Goal: Task Accomplishment & Management: Manage account settings

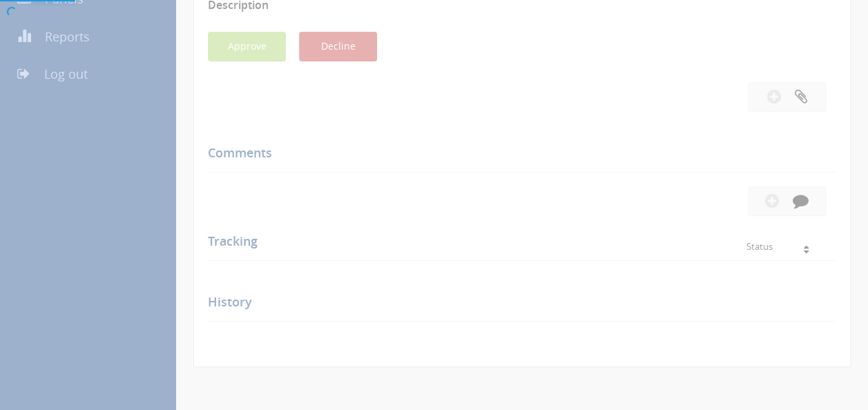
scroll to position [309, 0]
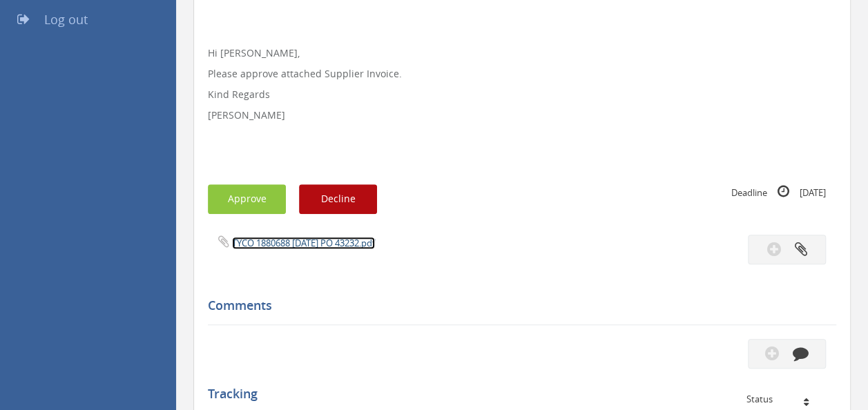
click at [293, 248] on link "TYCO 1880688 [DATE] PO 43232.pdf" at bounding box center [303, 243] width 143 height 12
click at [235, 199] on button "Approve" at bounding box center [247, 199] width 78 height 30
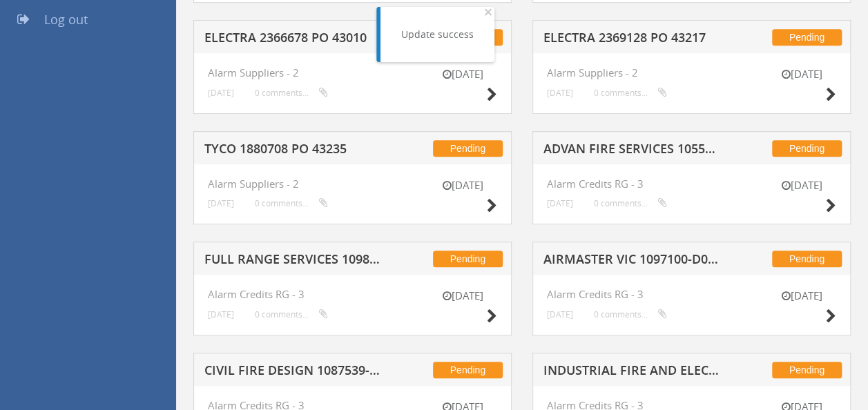
click at [322, 145] on h5 "TYCO 1880708 PO 43235" at bounding box center [292, 150] width 177 height 17
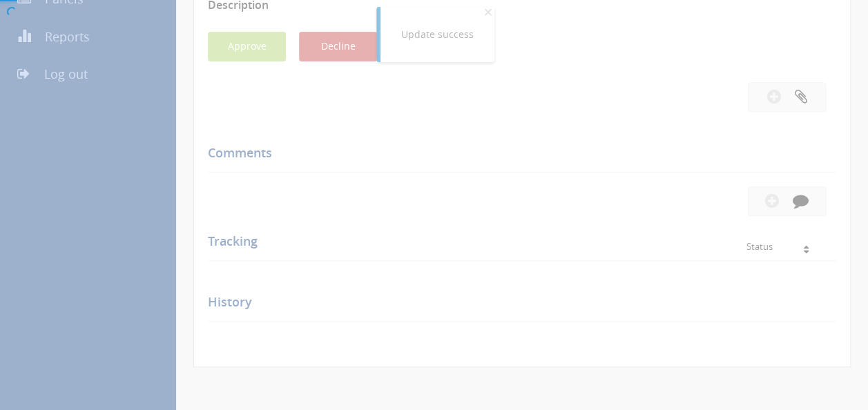
scroll to position [309, 0]
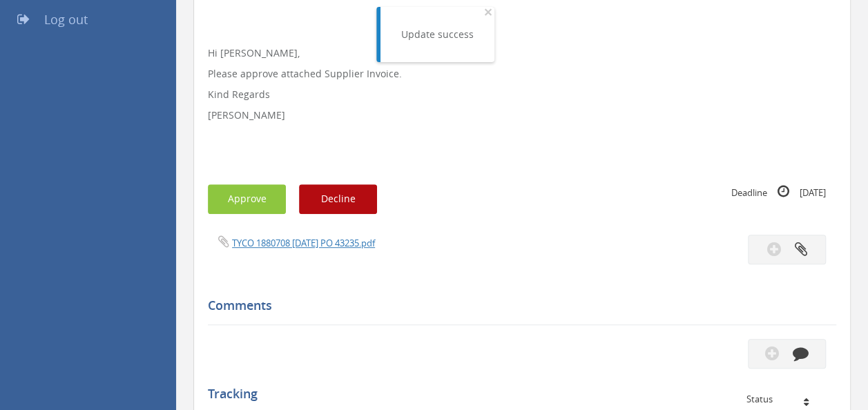
click at [304, 236] on span "TYCO 1880708 [DATE] PO 43235.pdf" at bounding box center [291, 242] width 167 height 13
click at [301, 244] on link "TYCO 1880708 [DATE] PO 43235.pdf" at bounding box center [303, 243] width 143 height 12
click at [243, 198] on button "Approve" at bounding box center [247, 199] width 78 height 30
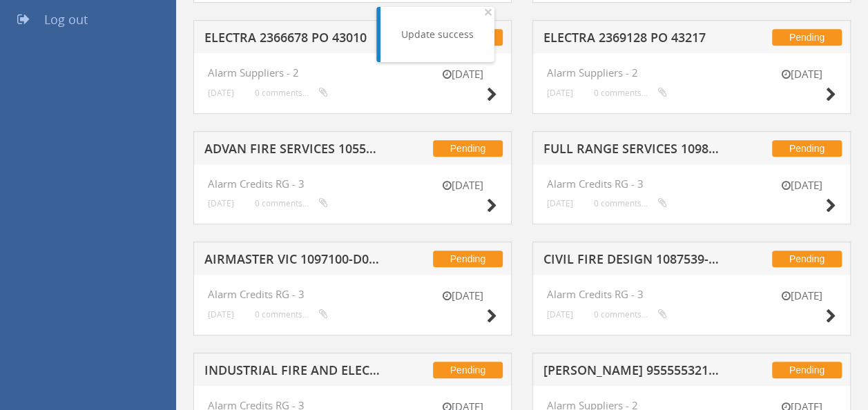
click at [615, 261] on h5 "CIVIL FIRE DESIGN 1087539-D01 $1,682.21" at bounding box center [631, 261] width 177 height 17
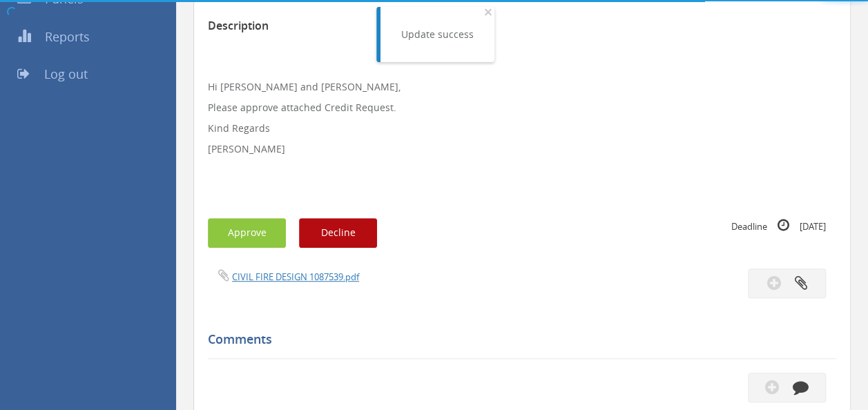
scroll to position [309, 0]
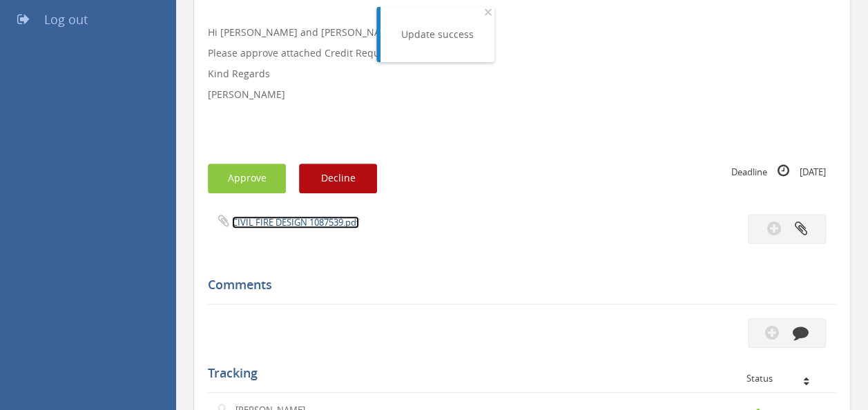
click at [316, 220] on link "CIVIL FIRE DESIGN 1087539.pdf" at bounding box center [295, 222] width 127 height 12
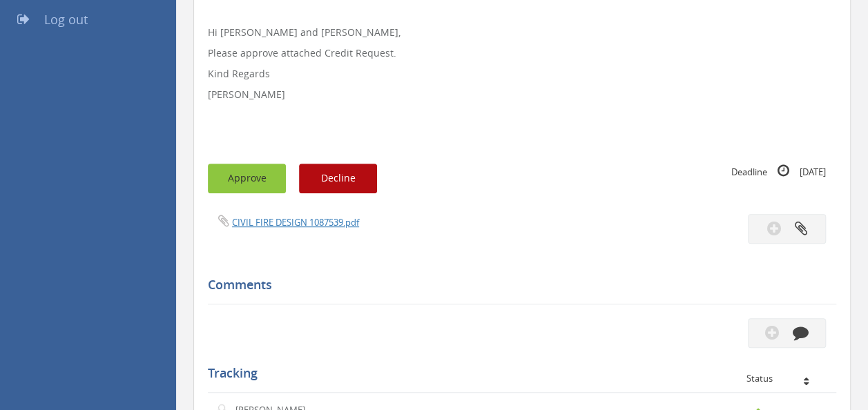
click at [246, 184] on button "Approve" at bounding box center [247, 179] width 78 height 30
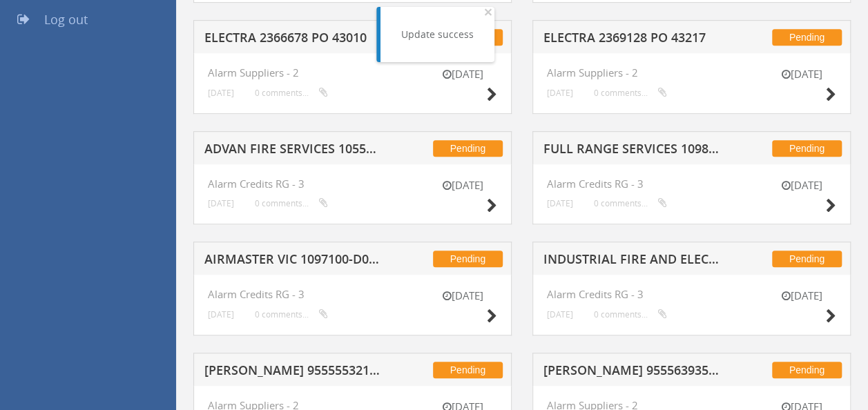
click at [326, 142] on h5 "ADVAN FIRE SERVICES 1055878-D01 $1,034.00" at bounding box center [292, 150] width 177 height 17
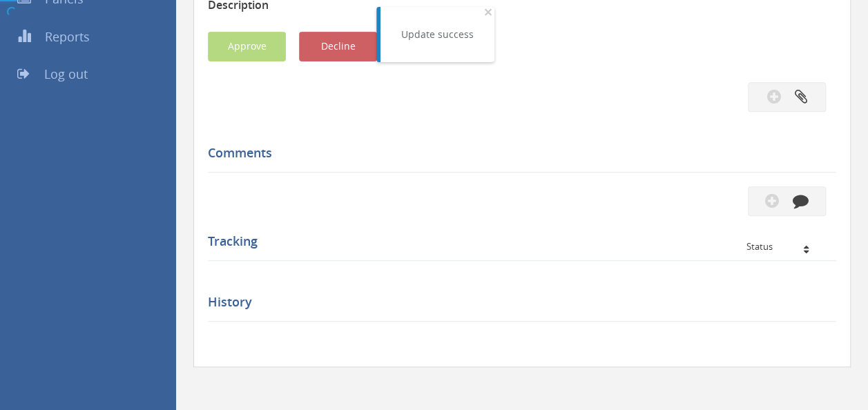
scroll to position [309, 0]
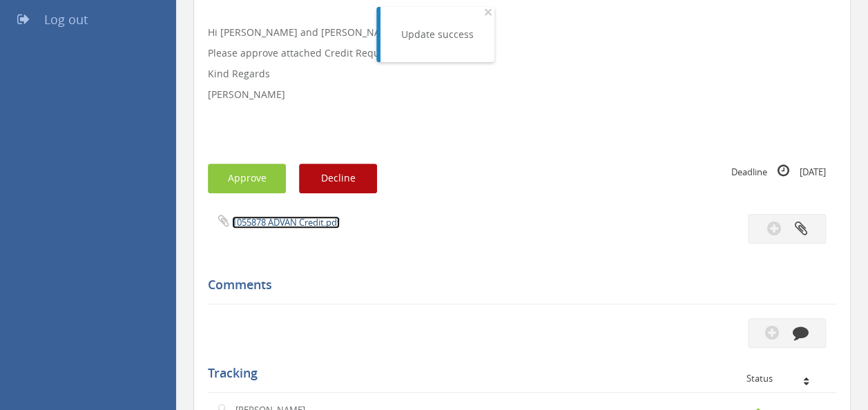
click at [276, 228] on link "1055878 ADVAN Credit.pdf" at bounding box center [286, 222] width 108 height 12
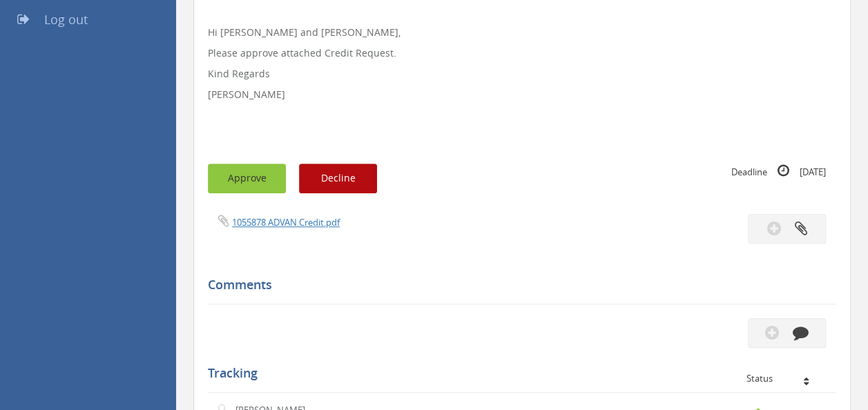
click at [238, 168] on button "Approve" at bounding box center [247, 179] width 78 height 30
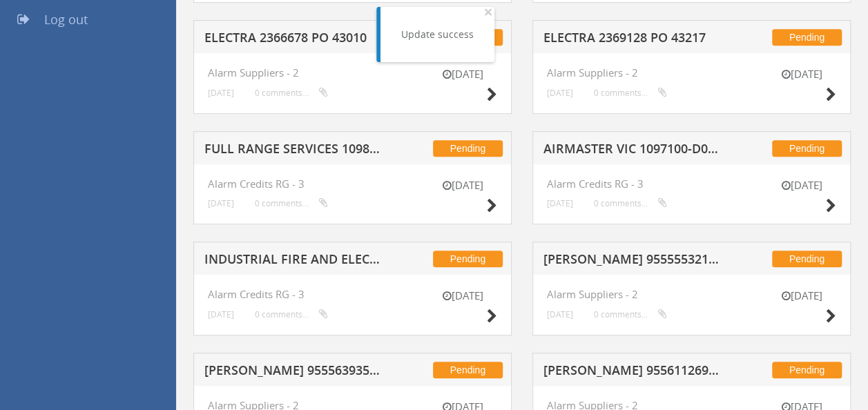
click at [311, 156] on h5 "FULL RANGE SERVICES 1098499-D01 $2,597.13" at bounding box center [292, 150] width 177 height 17
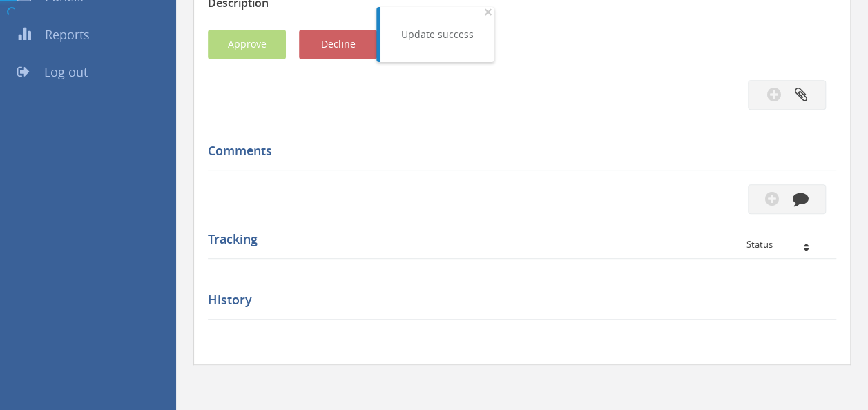
scroll to position [309, 0]
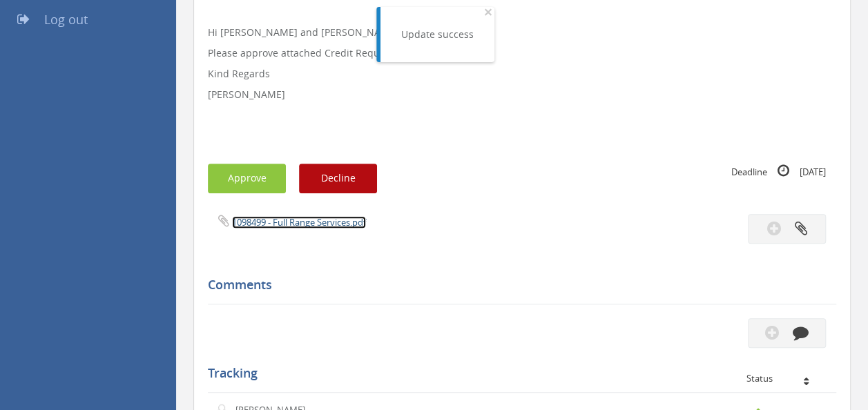
click at [294, 222] on link "1098499 - Full Range Services.pdf" at bounding box center [299, 222] width 134 height 12
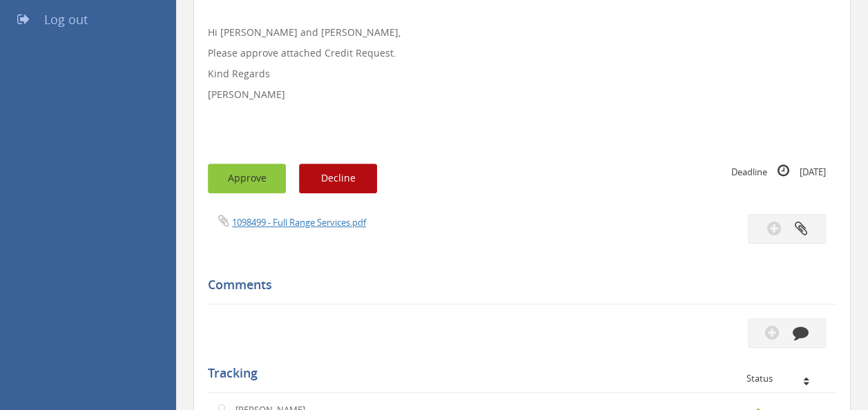
click at [251, 177] on button "Approve" at bounding box center [247, 179] width 78 height 30
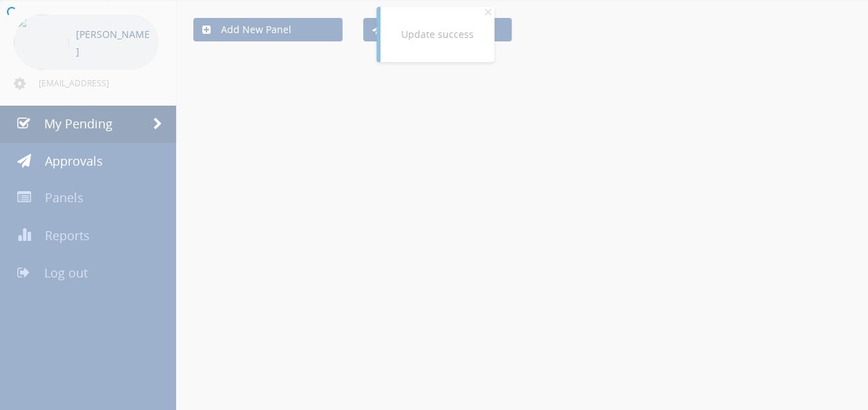
scroll to position [309, 0]
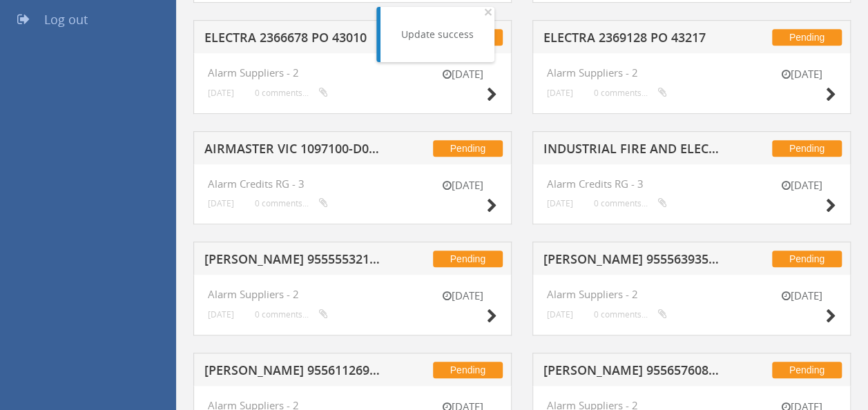
click at [338, 143] on h5 "AIRMASTER VIC 1097100-D01 $6,652.69" at bounding box center [292, 150] width 177 height 17
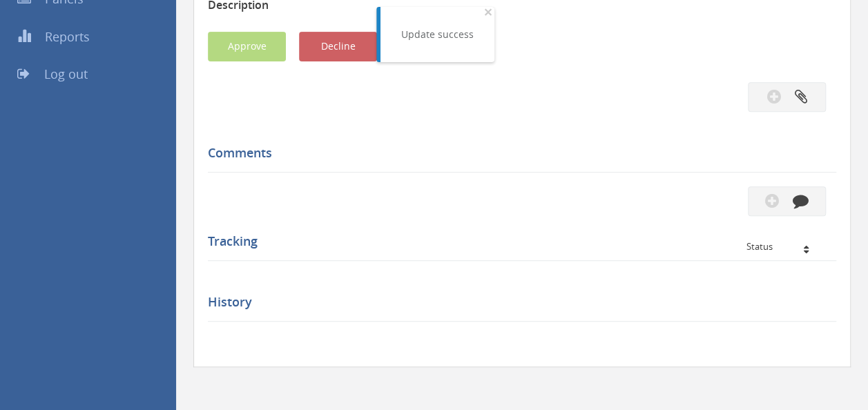
scroll to position [309, 0]
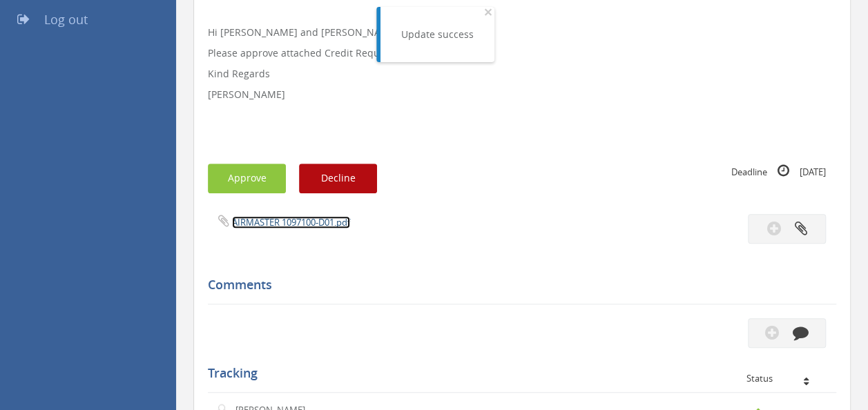
click at [278, 221] on link "AIRMASTER 1097100-D01.pdf" at bounding box center [291, 222] width 118 height 12
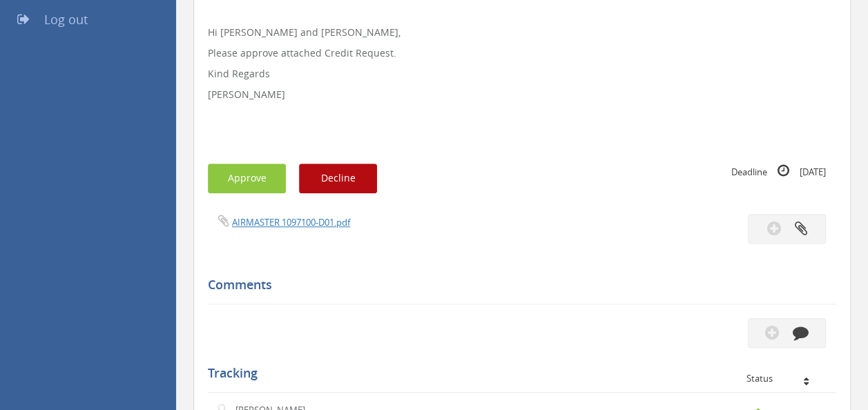
click at [247, 161] on div "Subject AIRMASTER VIC 1097100-D01 $6,652.69 Description Hi [PERSON_NAME] and [P…" at bounding box center [522, 322] width 628 height 857
click at [236, 175] on button "Approve" at bounding box center [247, 179] width 78 height 30
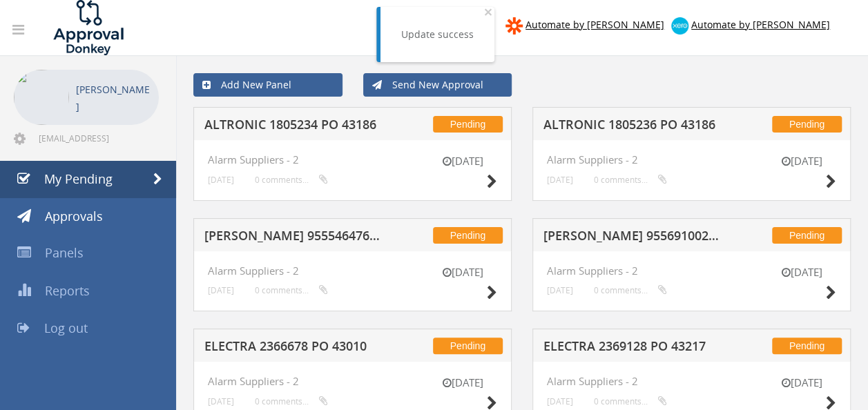
click at [333, 127] on h5 "ALTRONIC 1805234 PO 43186" at bounding box center [292, 126] width 177 height 17
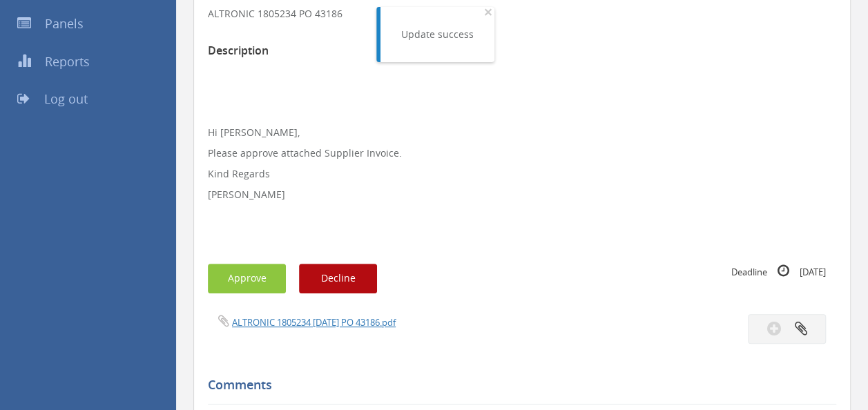
scroll to position [225, 0]
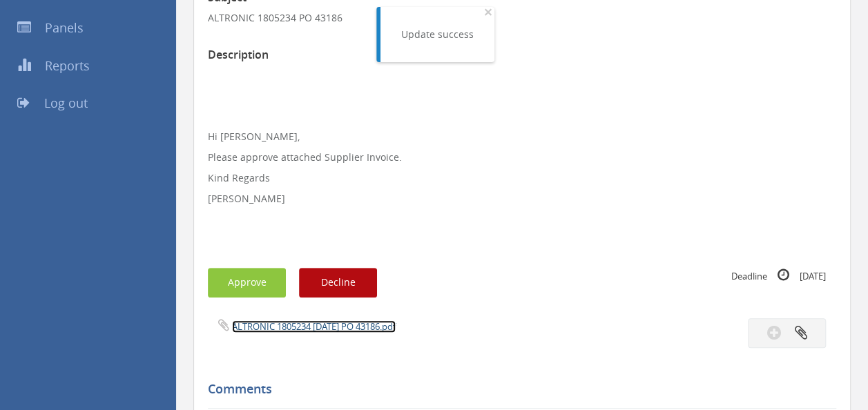
click at [309, 324] on link "ALTRONIC 1805234 [DATE] PO 43186.pdf" at bounding box center [314, 326] width 164 height 12
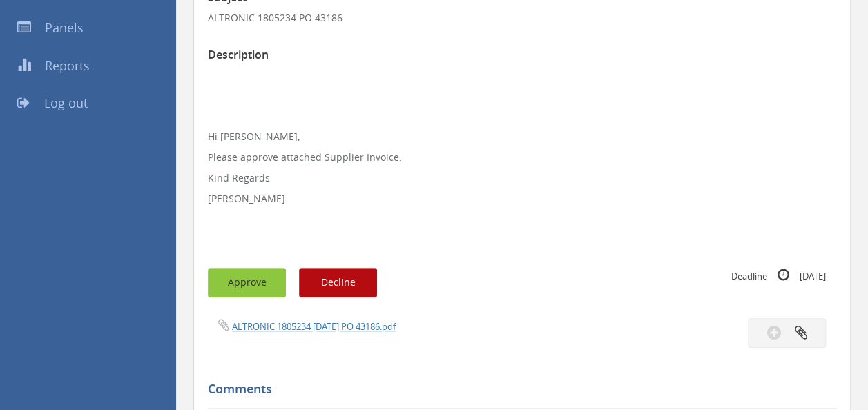
click at [233, 282] on button "Approve" at bounding box center [247, 283] width 78 height 30
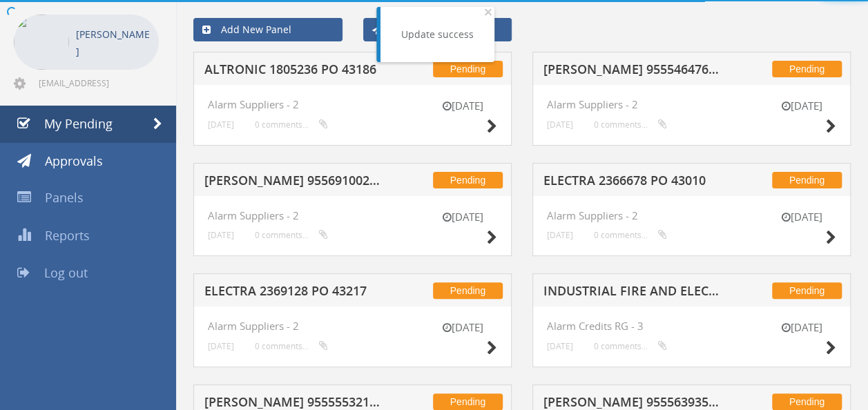
scroll to position [225, 0]
